Goal: Browse casually

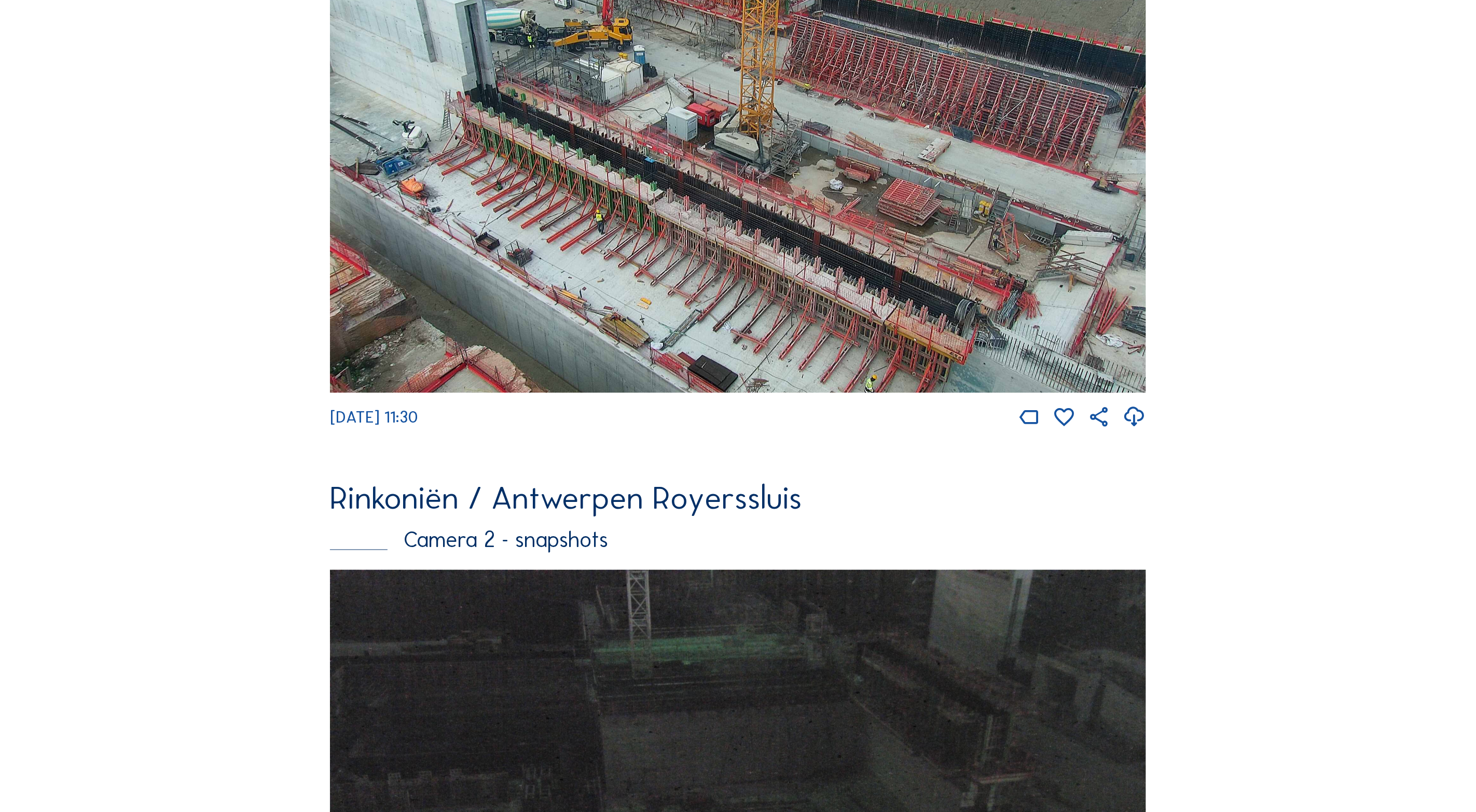
scroll to position [643, 0]
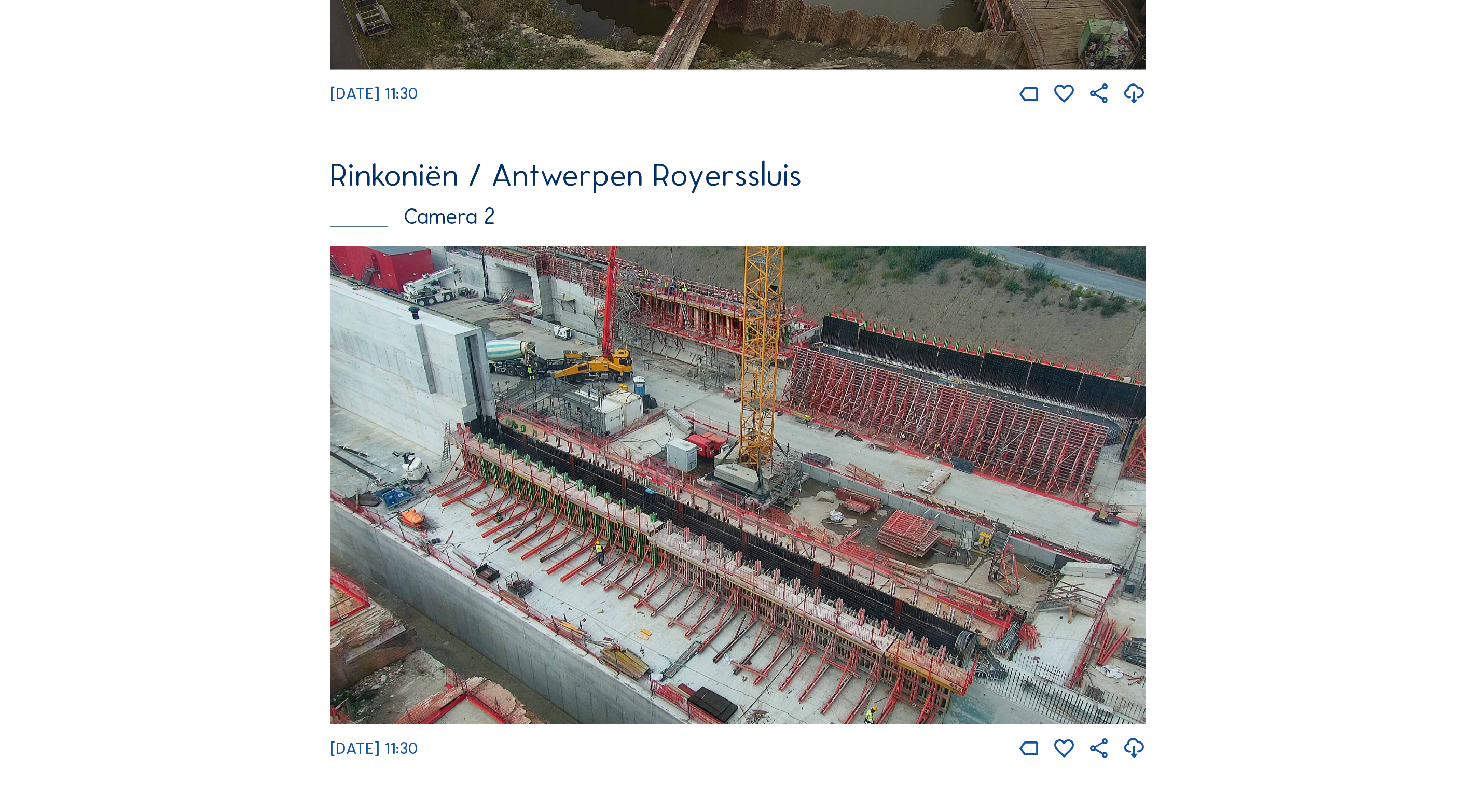
click at [623, 393] on img at bounding box center [738, 485] width 817 height 478
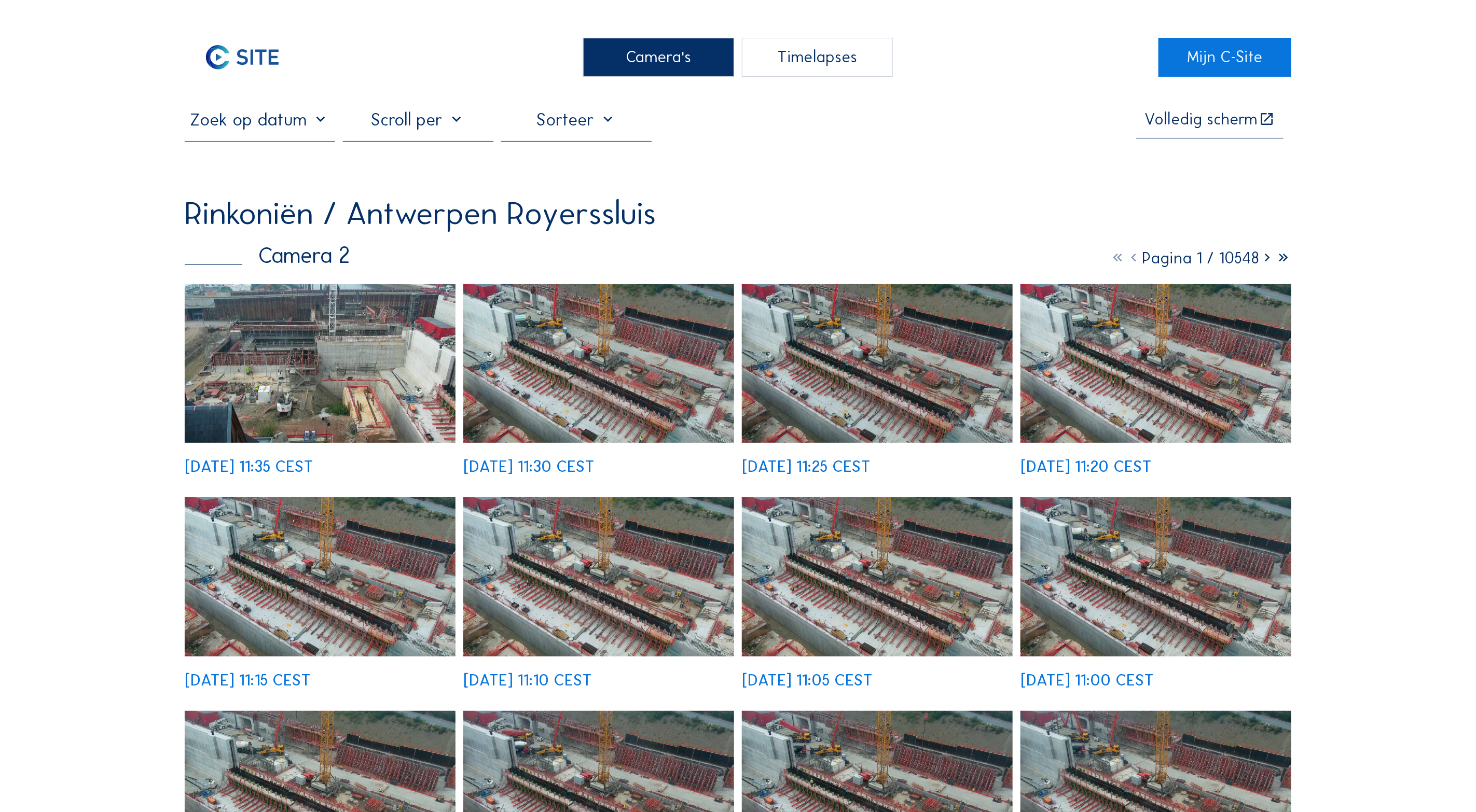
click at [349, 379] on img at bounding box center [321, 364] width 271 height 159
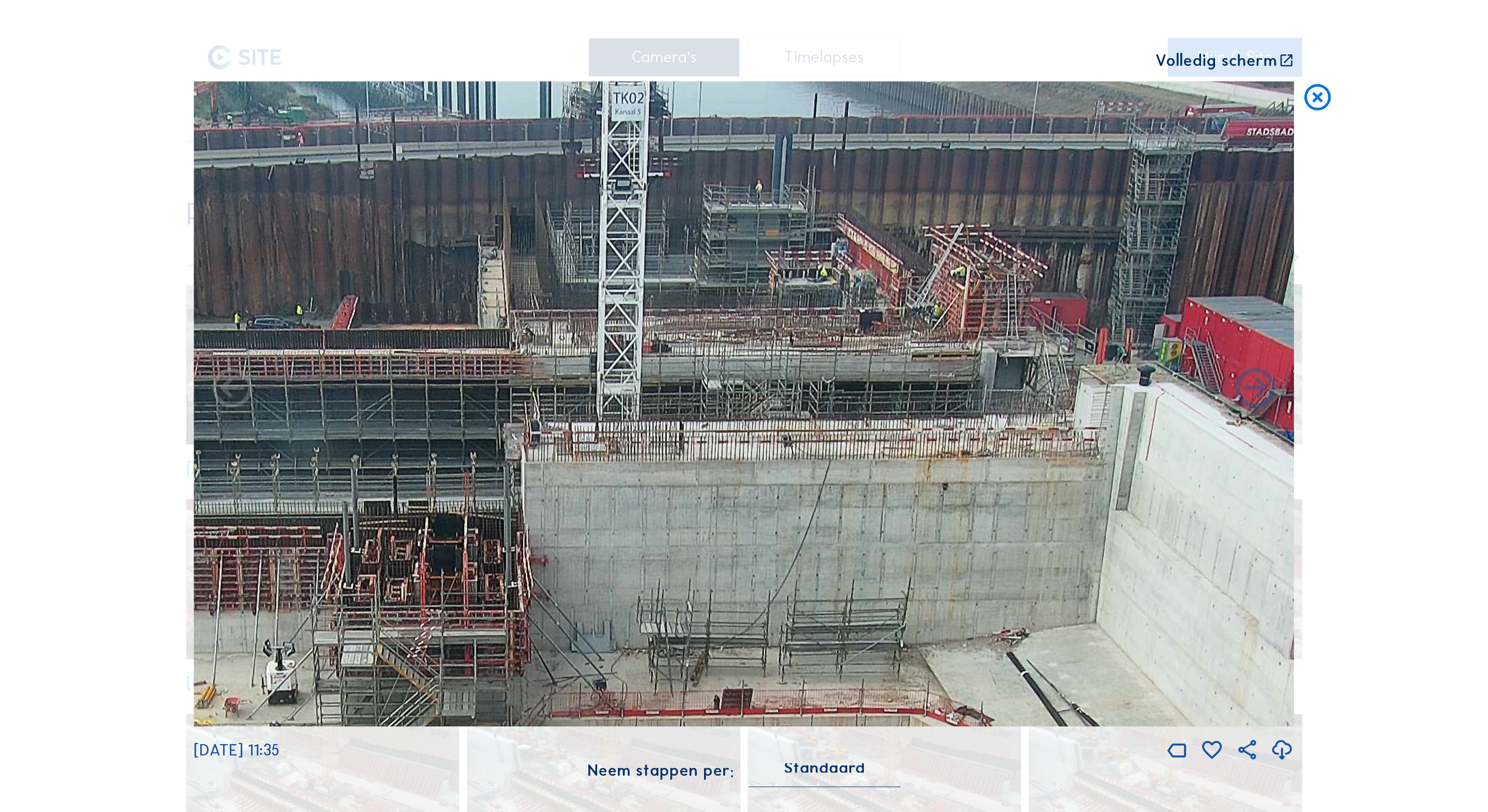
drag, startPoint x: 901, startPoint y: 279, endPoint x: 869, endPoint y: 578, distance: 300.7
click at [845, 644] on img at bounding box center [744, 403] width 1100 height 645
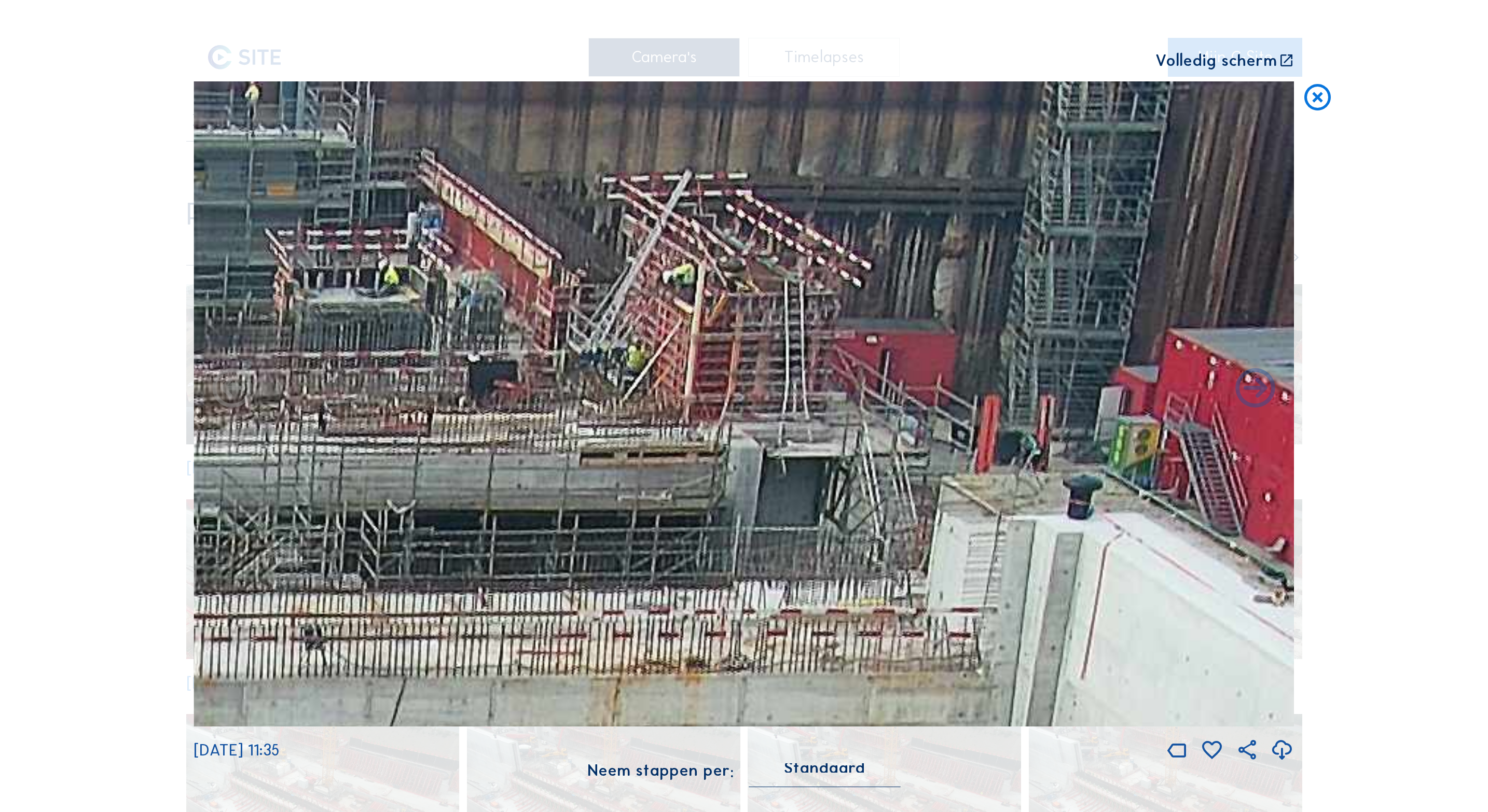
drag, startPoint x: 891, startPoint y: 276, endPoint x: 613, endPoint y: 352, distance: 288.2
click at [613, 352] on img at bounding box center [744, 403] width 1100 height 645
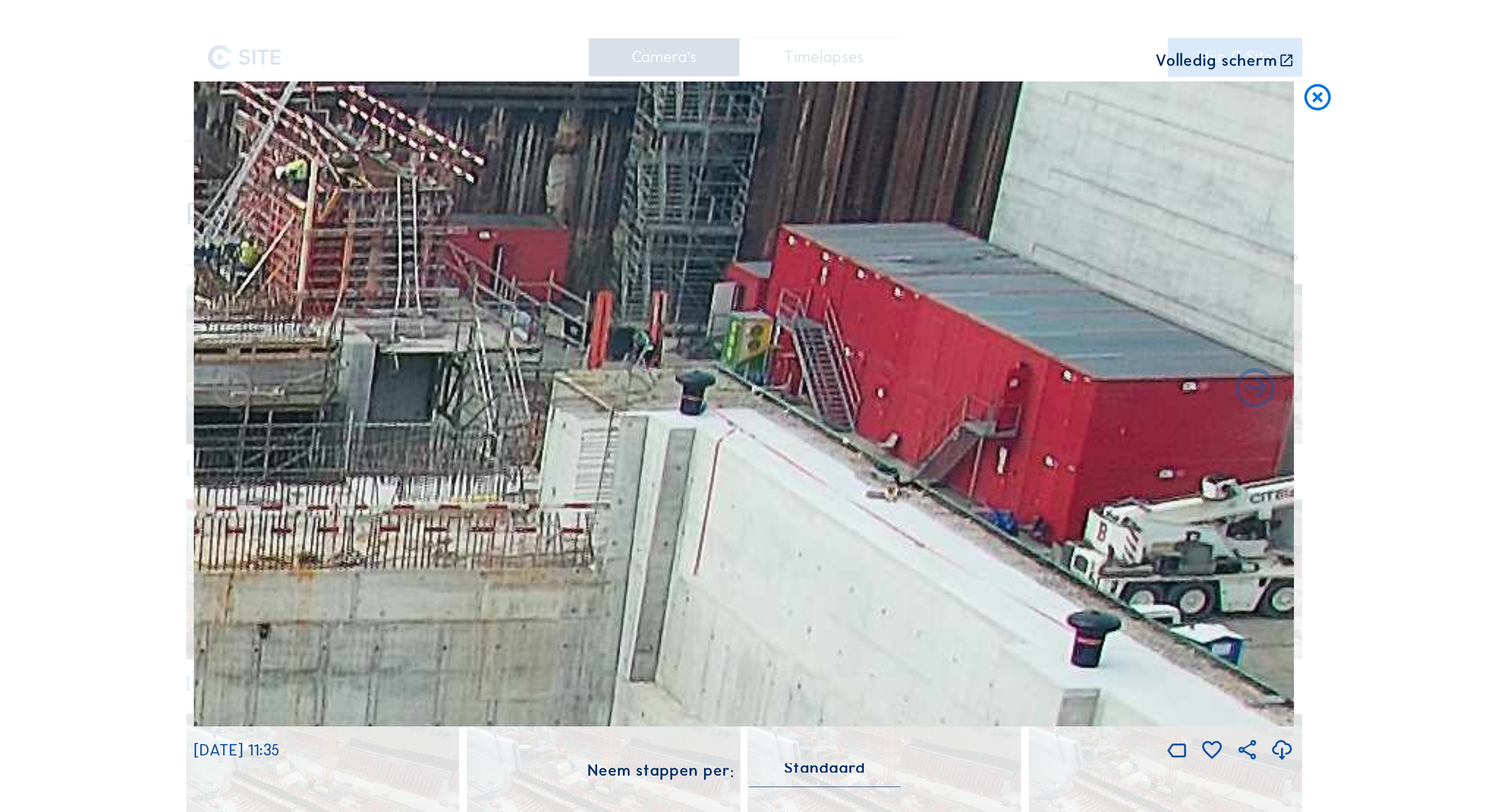
drag, startPoint x: 995, startPoint y: 437, endPoint x: 568, endPoint y: 326, distance: 441.2
click at [568, 326] on img at bounding box center [744, 403] width 1100 height 645
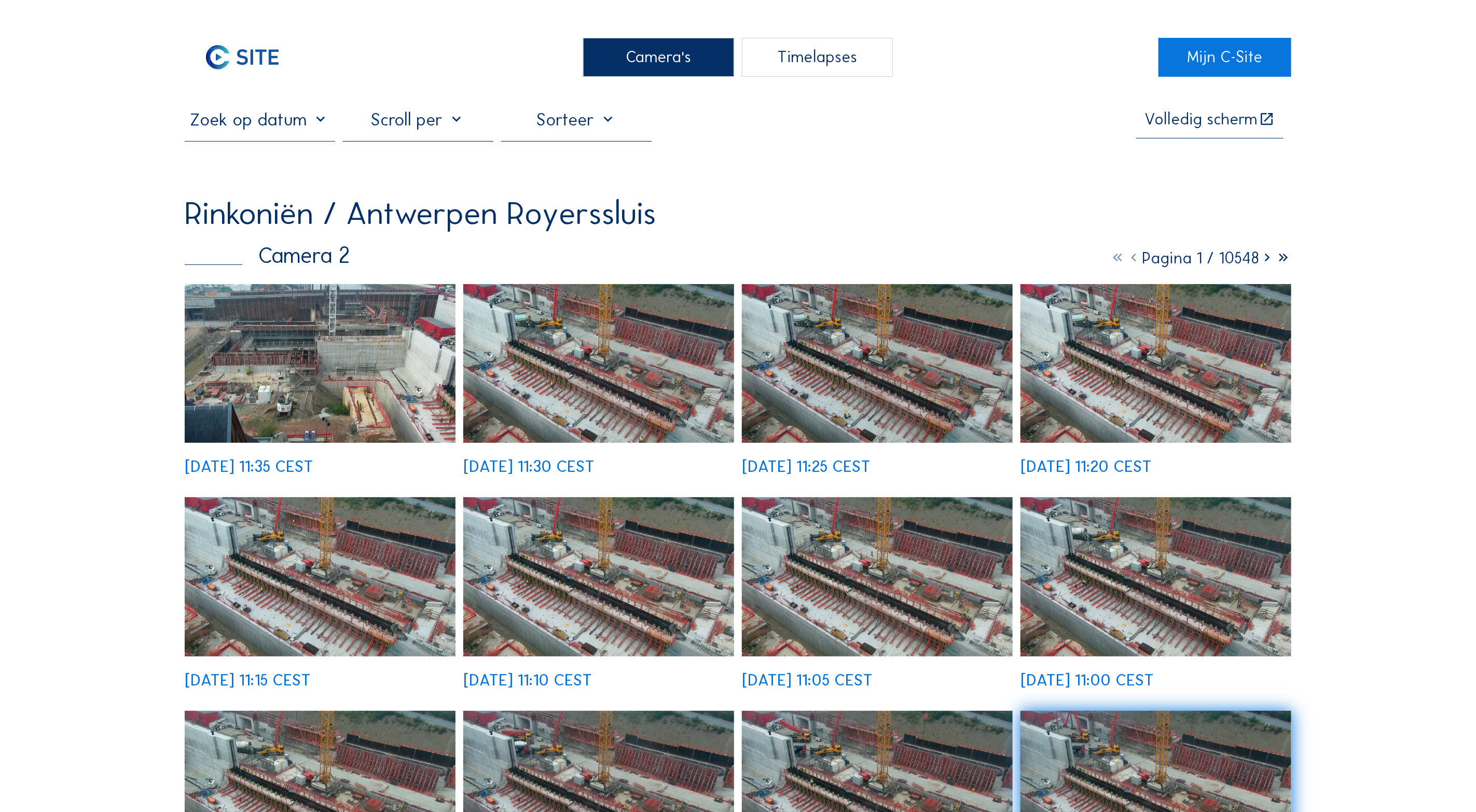
click at [382, 352] on img at bounding box center [321, 364] width 271 height 159
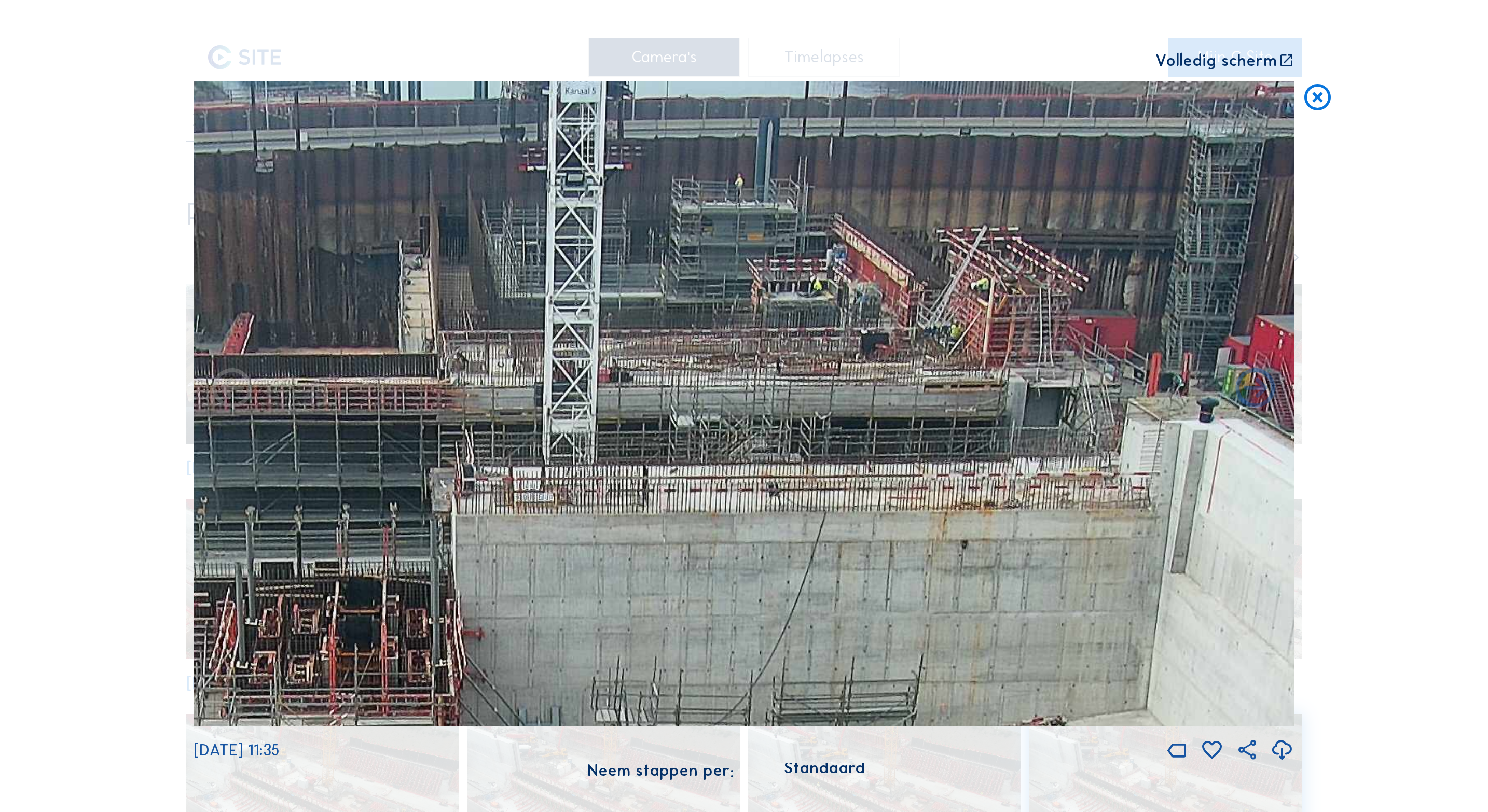
drag, startPoint x: 1010, startPoint y: 244, endPoint x: 1002, endPoint y: 475, distance: 231.1
click at [1002, 475] on img at bounding box center [744, 403] width 1100 height 645
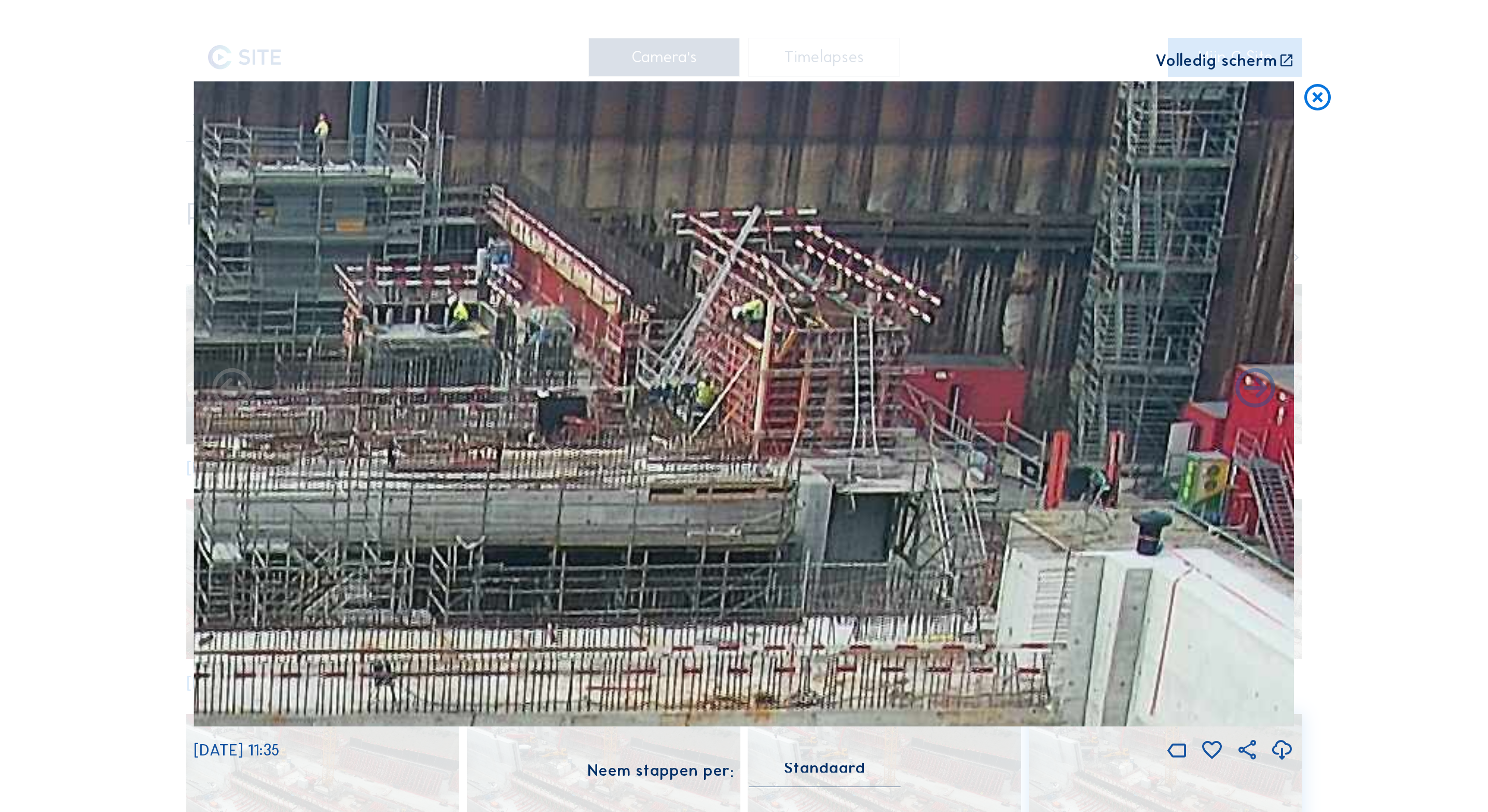
drag, startPoint x: 917, startPoint y: 388, endPoint x: 742, endPoint y: 399, distance: 175.3
click at [742, 399] on img at bounding box center [744, 403] width 1100 height 645
